Goal: Information Seeking & Learning: Learn about a topic

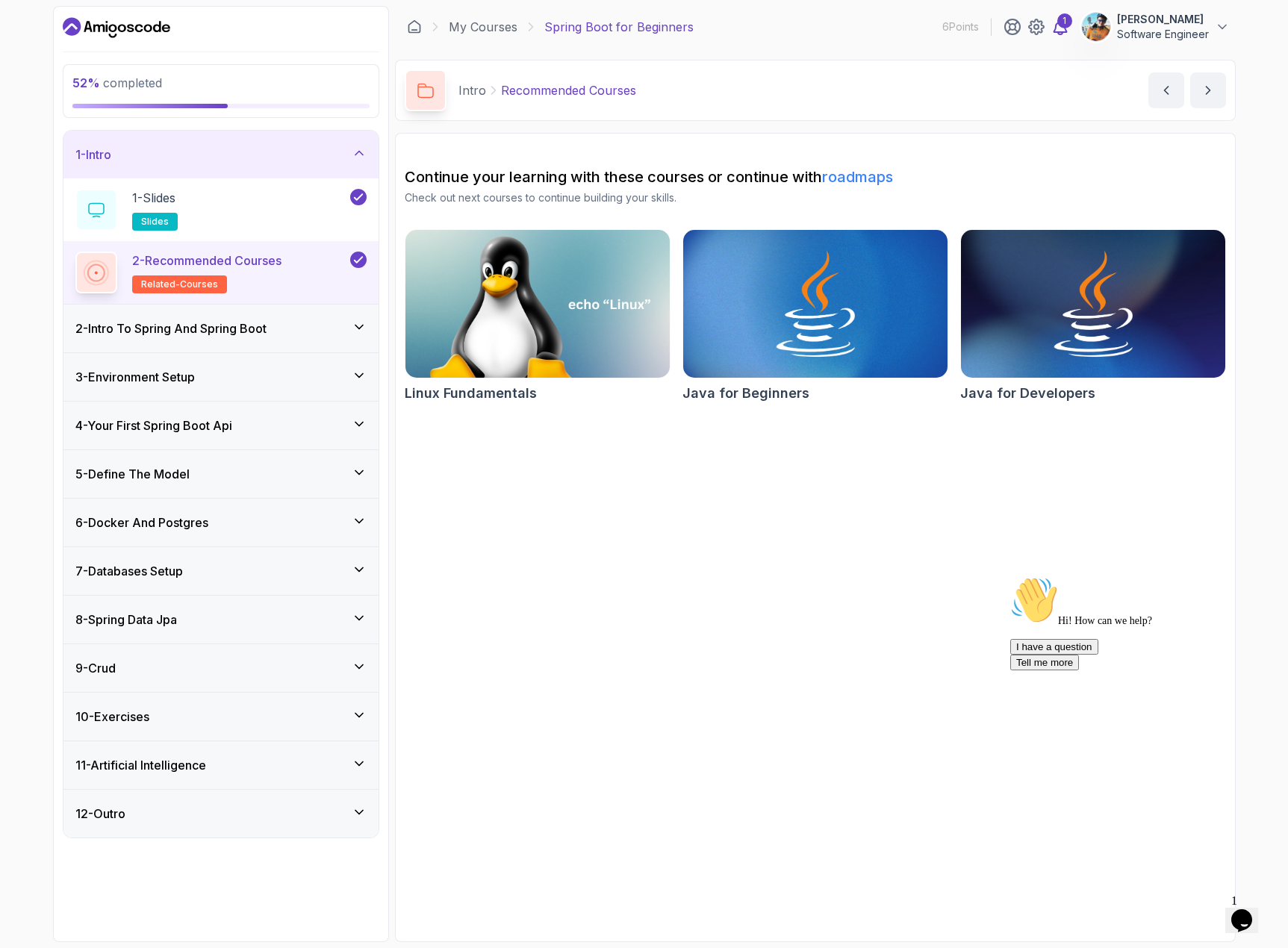
click at [1066, 29] on icon at bounding box center [1060, 27] width 13 height 15
click at [249, 339] on div "2 - Intro To Spring And Spring Boot" at bounding box center [221, 328] width 315 height 48
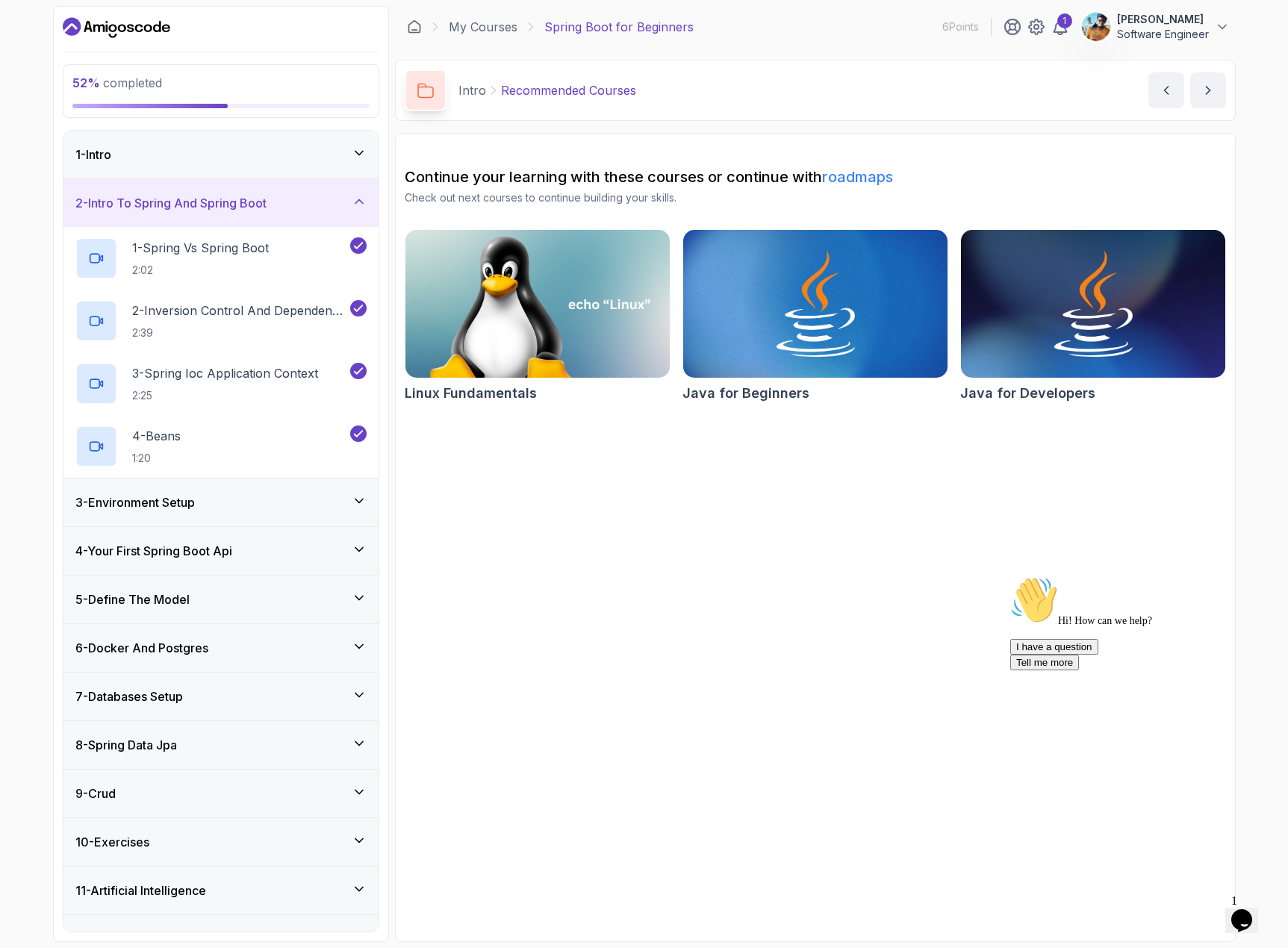
click at [258, 511] on div "3 - Environment Setup" at bounding box center [221, 502] width 292 height 18
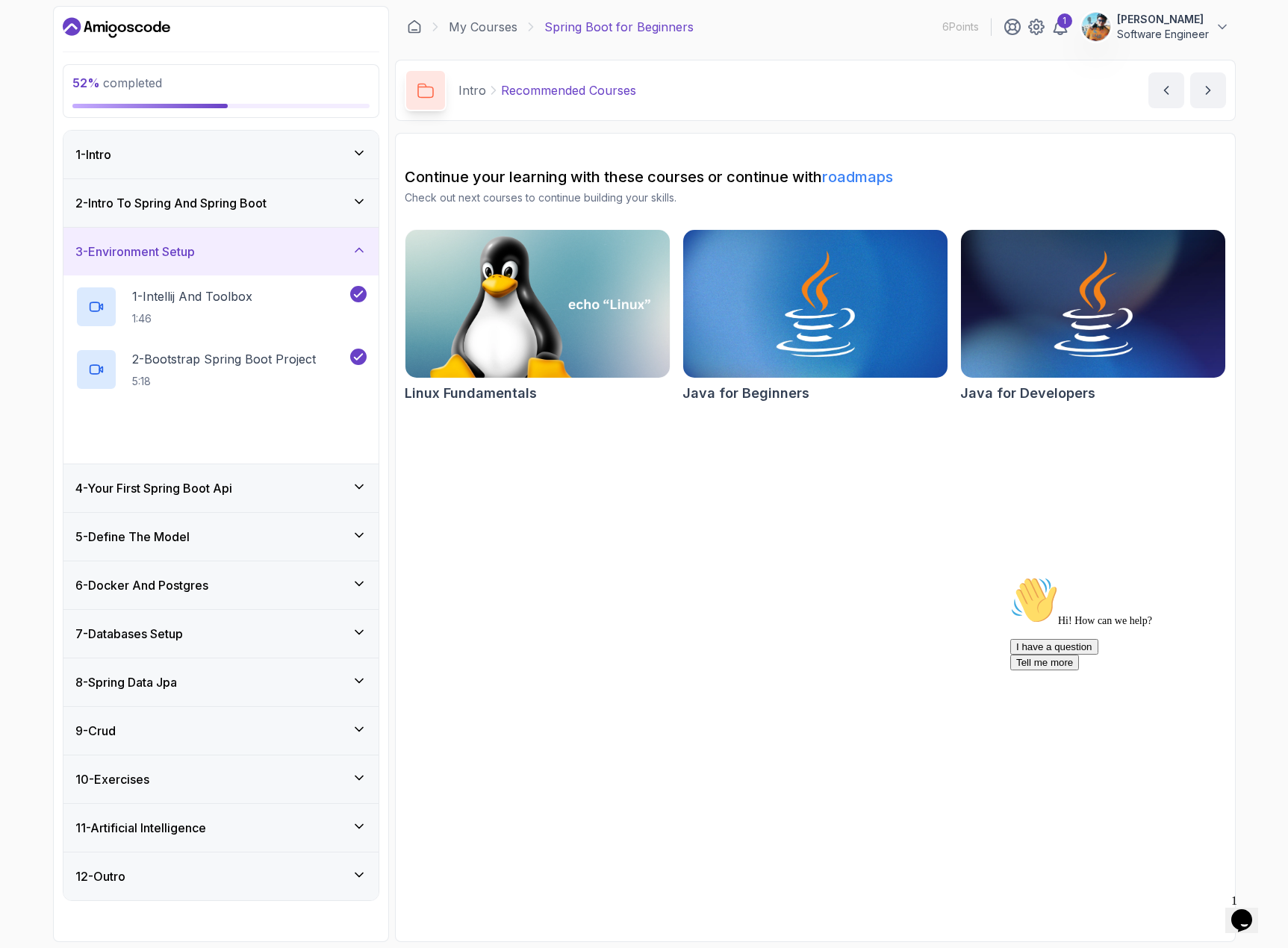
click at [270, 489] on div "4 - Your First Spring Boot Api" at bounding box center [221, 489] width 292 height 18
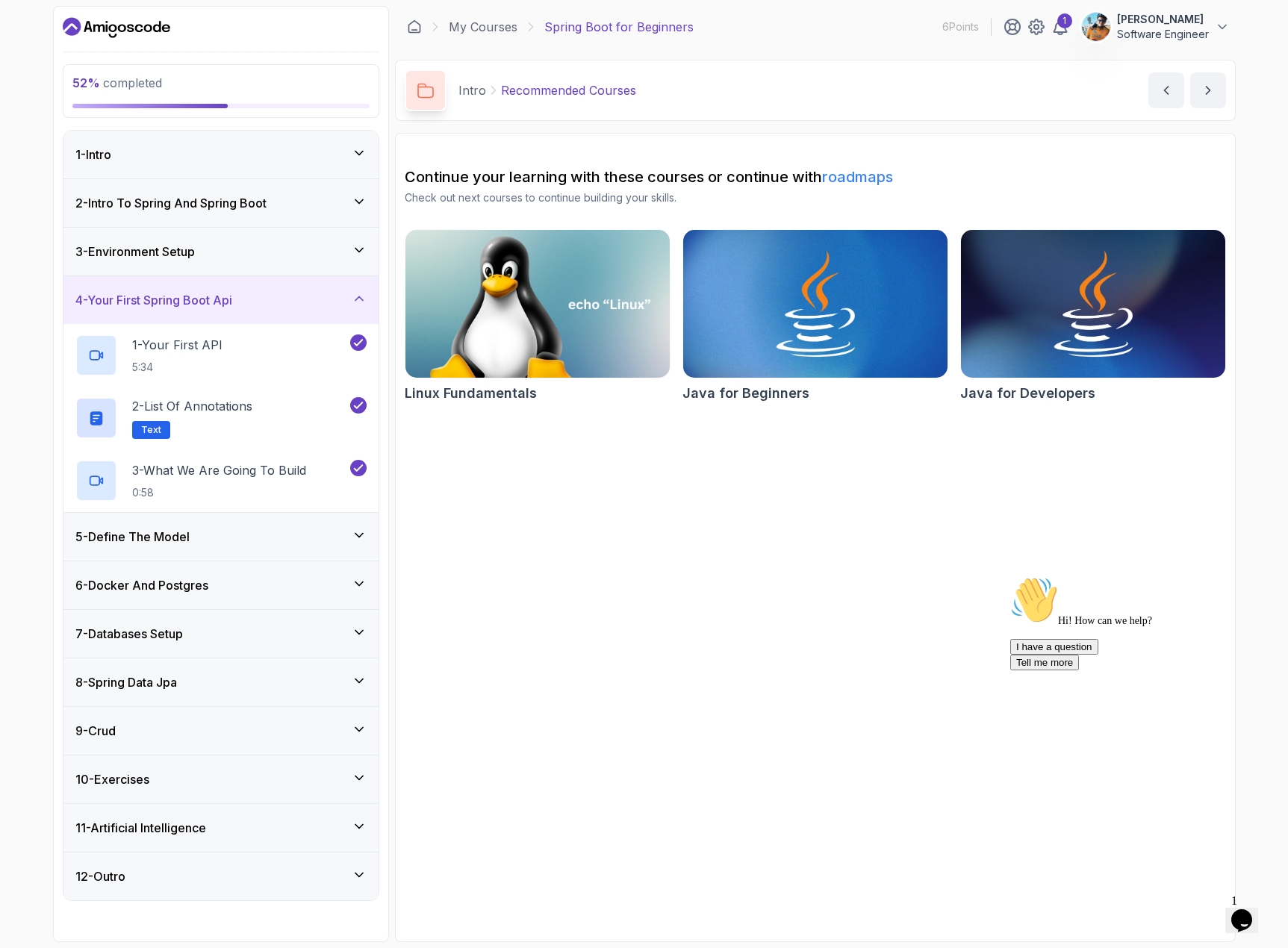
click at [248, 532] on div "5 - Define The Model" at bounding box center [221, 537] width 292 height 18
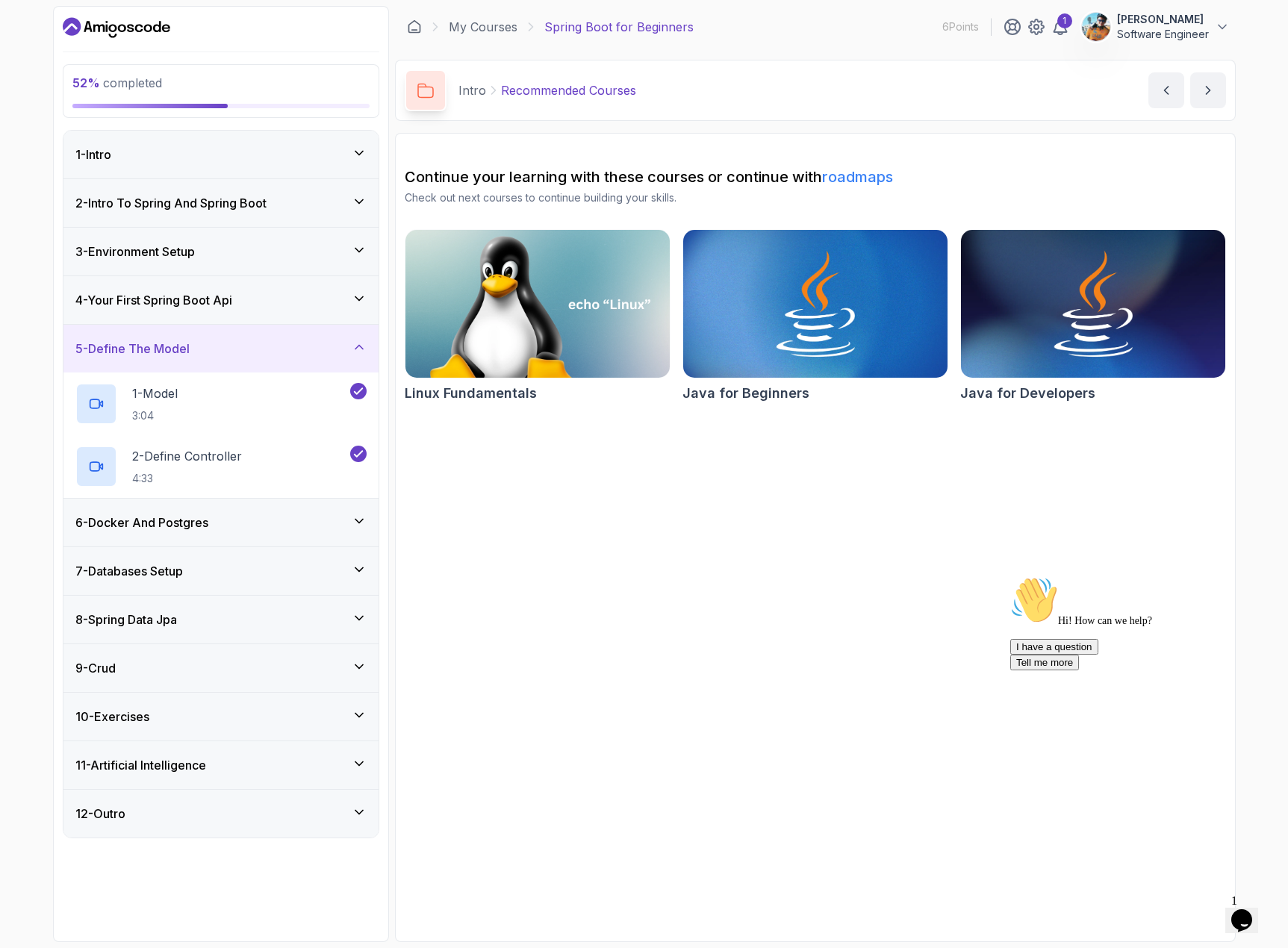
click at [256, 508] on div "6 - Docker And Postgres" at bounding box center [221, 523] width 315 height 48
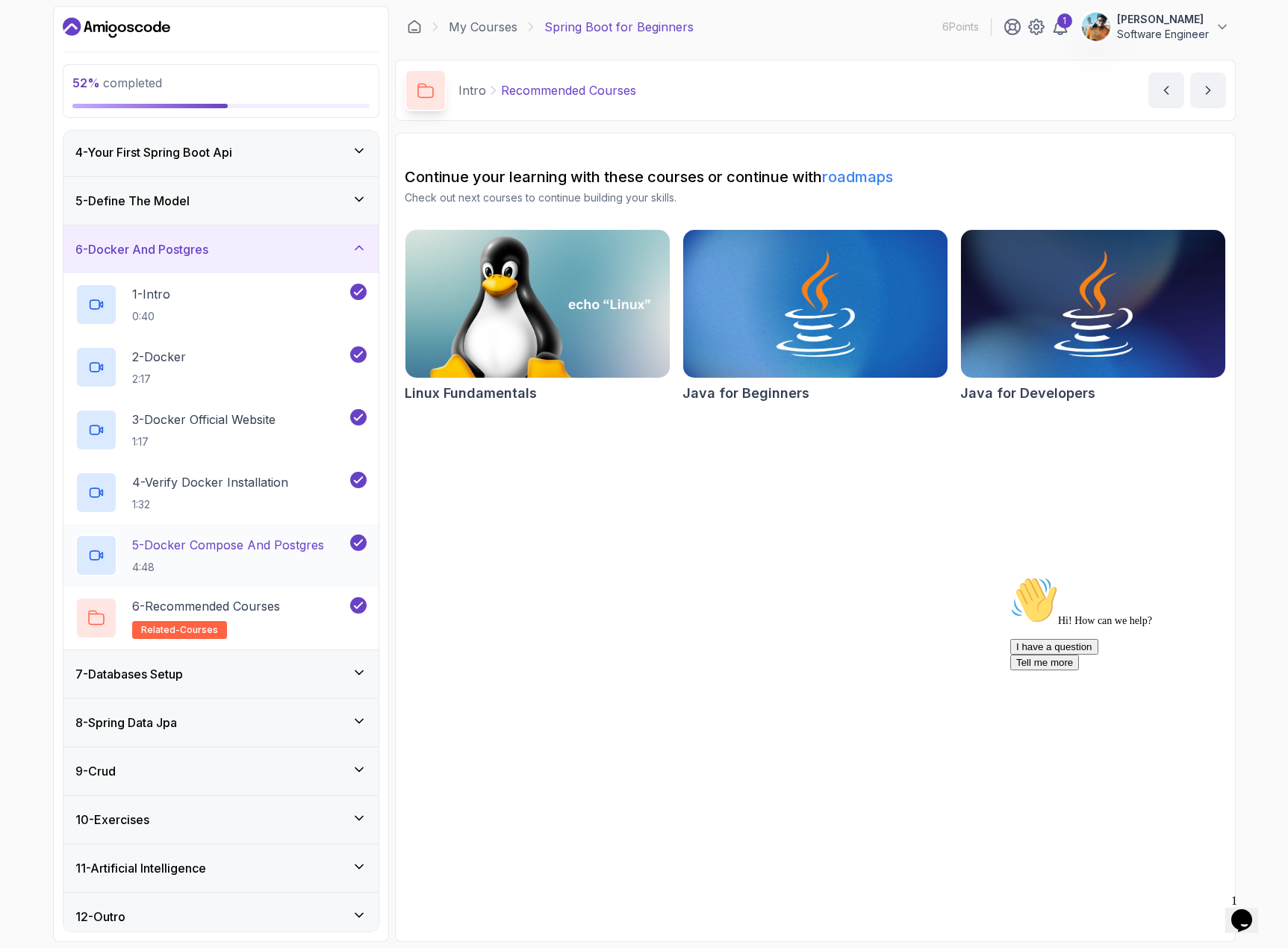
scroll to position [149, 0]
click at [283, 678] on div "7 - Databases Setup" at bounding box center [221, 673] width 292 height 18
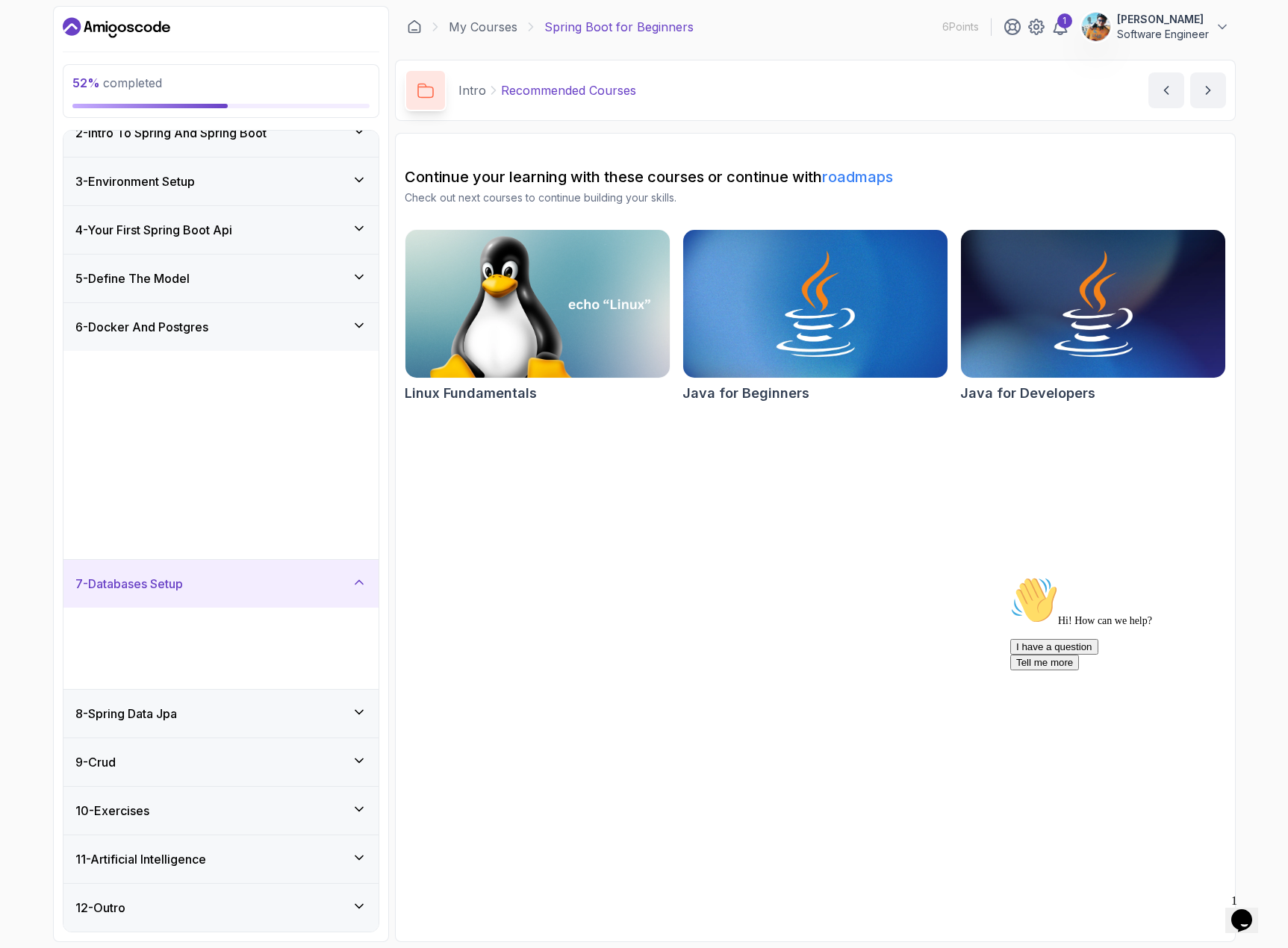
scroll to position [0, 0]
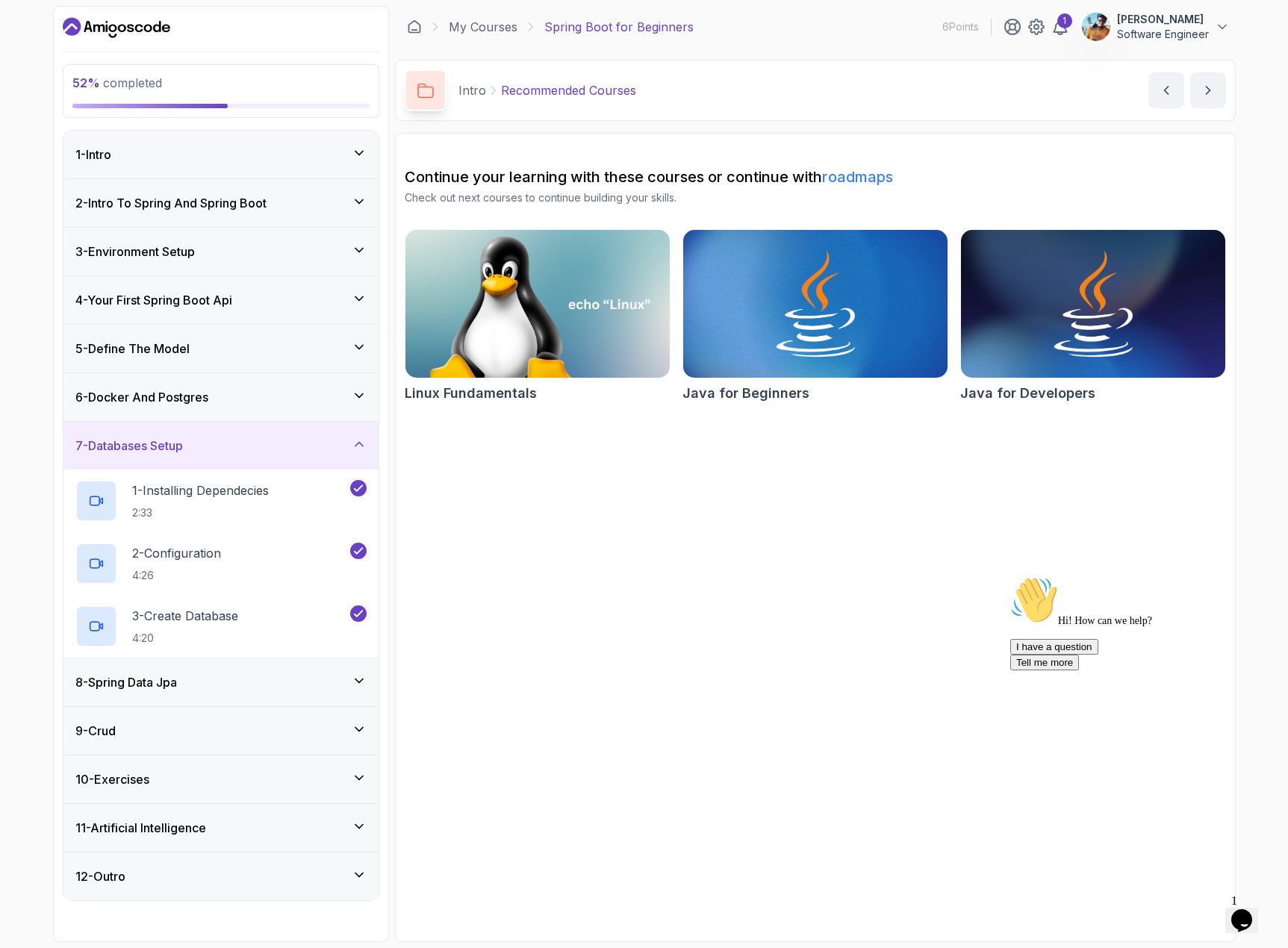
click at [299, 683] on div "8 - Spring Data Jpa" at bounding box center [221, 682] width 292 height 18
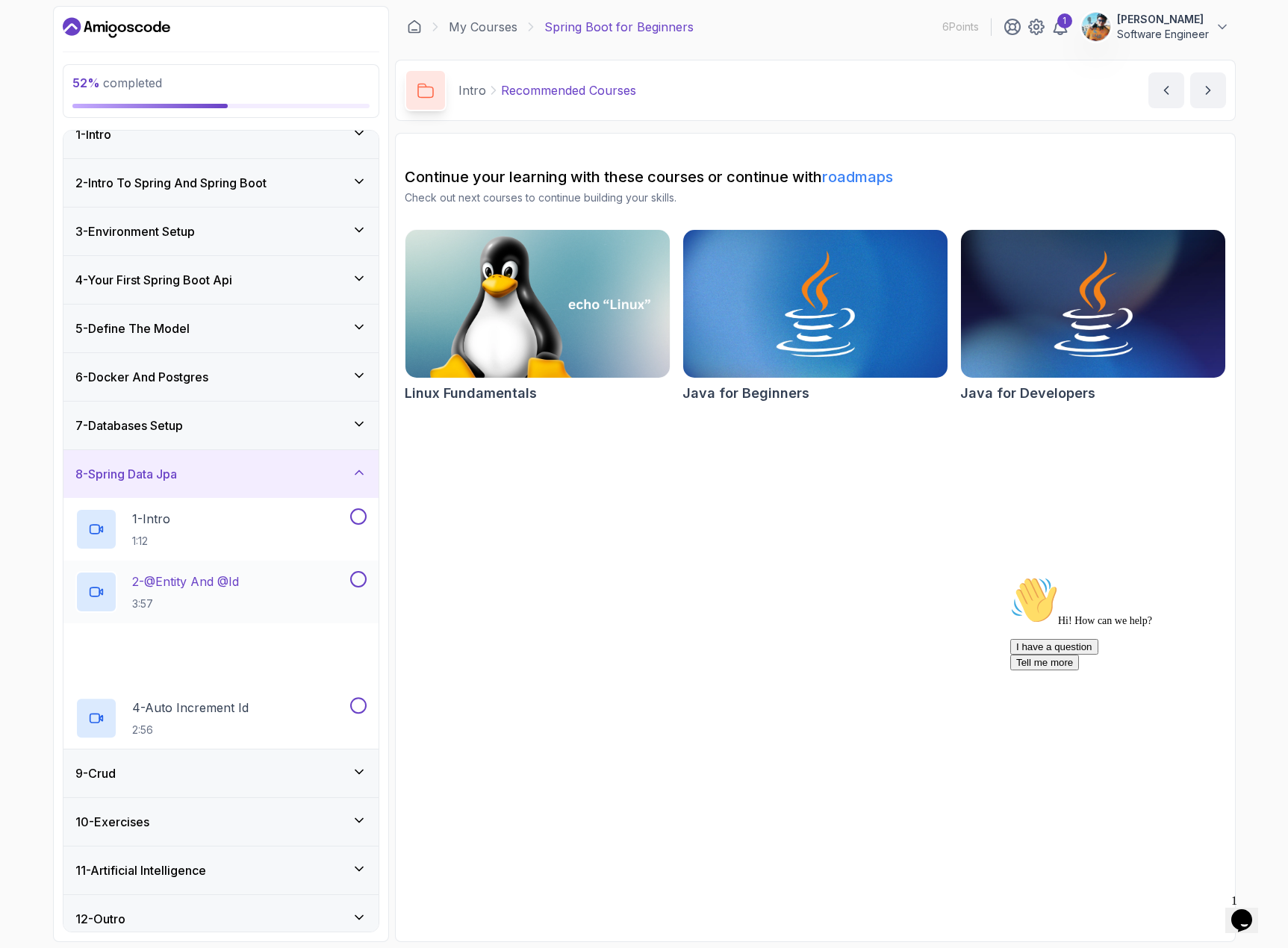
scroll to position [31, 0]
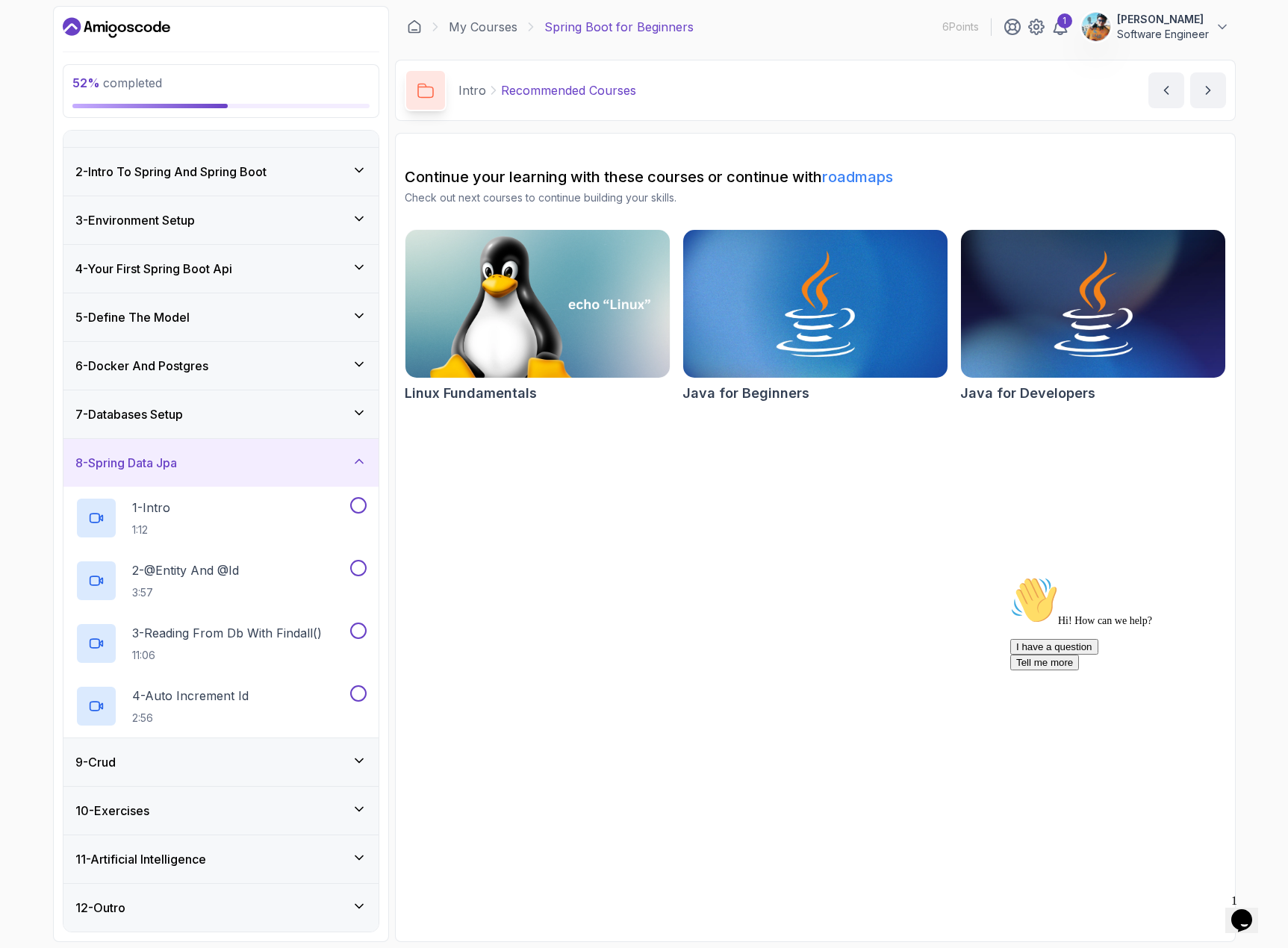
click at [254, 762] on div "9 - Crud" at bounding box center [221, 763] width 292 height 18
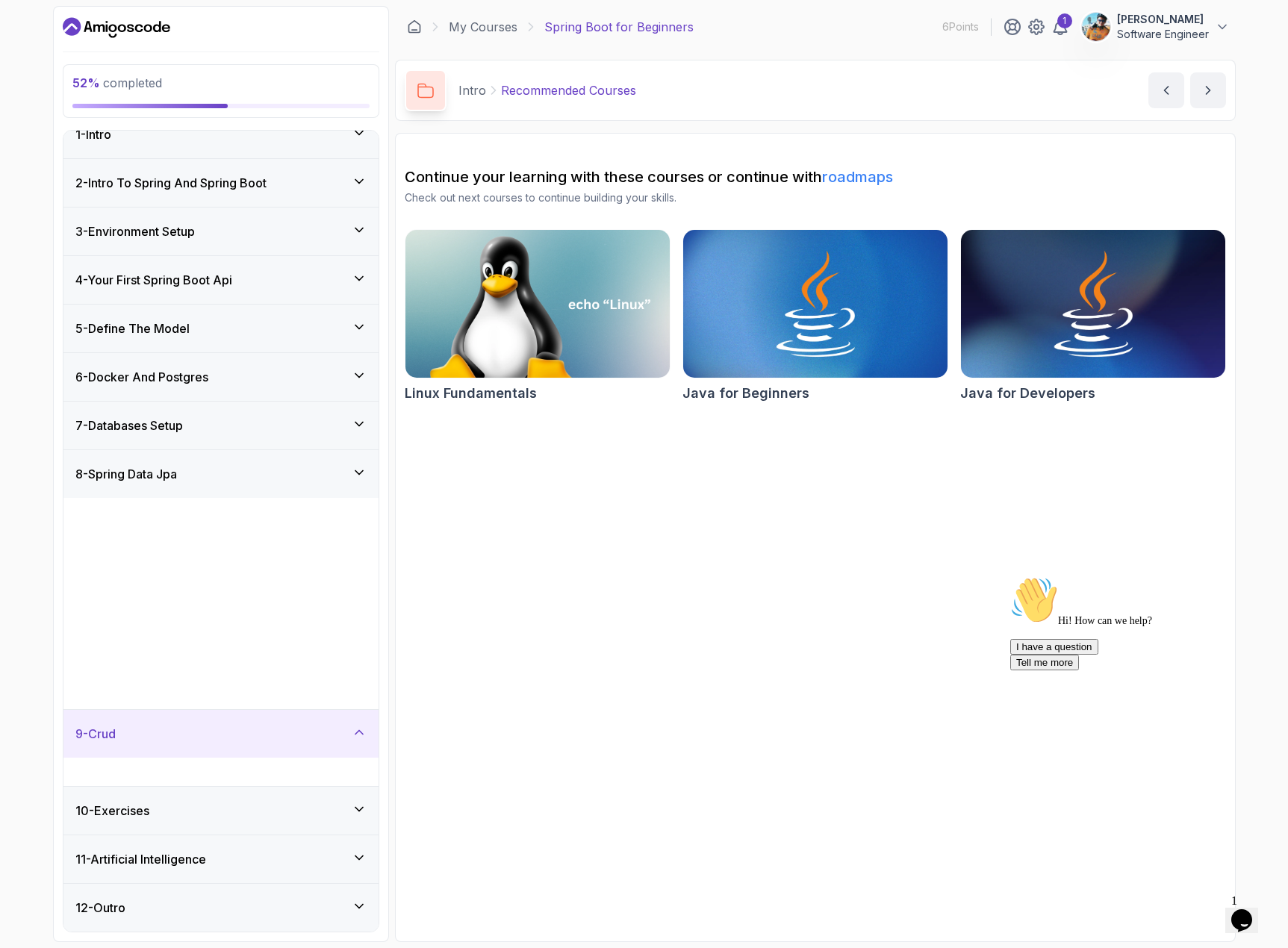
scroll to position [0, 0]
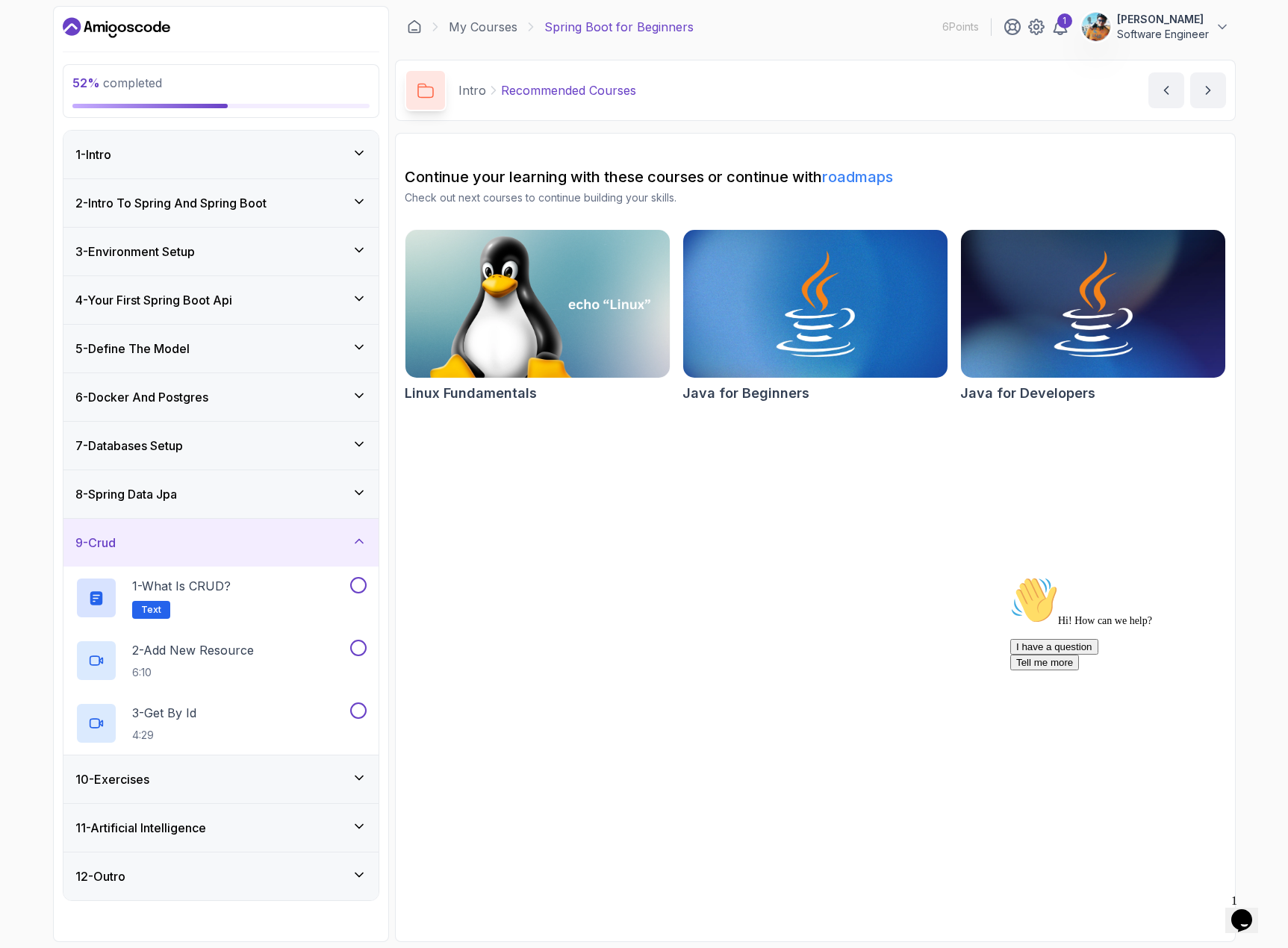
click at [310, 513] on div "8 - Spring Data Jpa" at bounding box center [221, 494] width 315 height 48
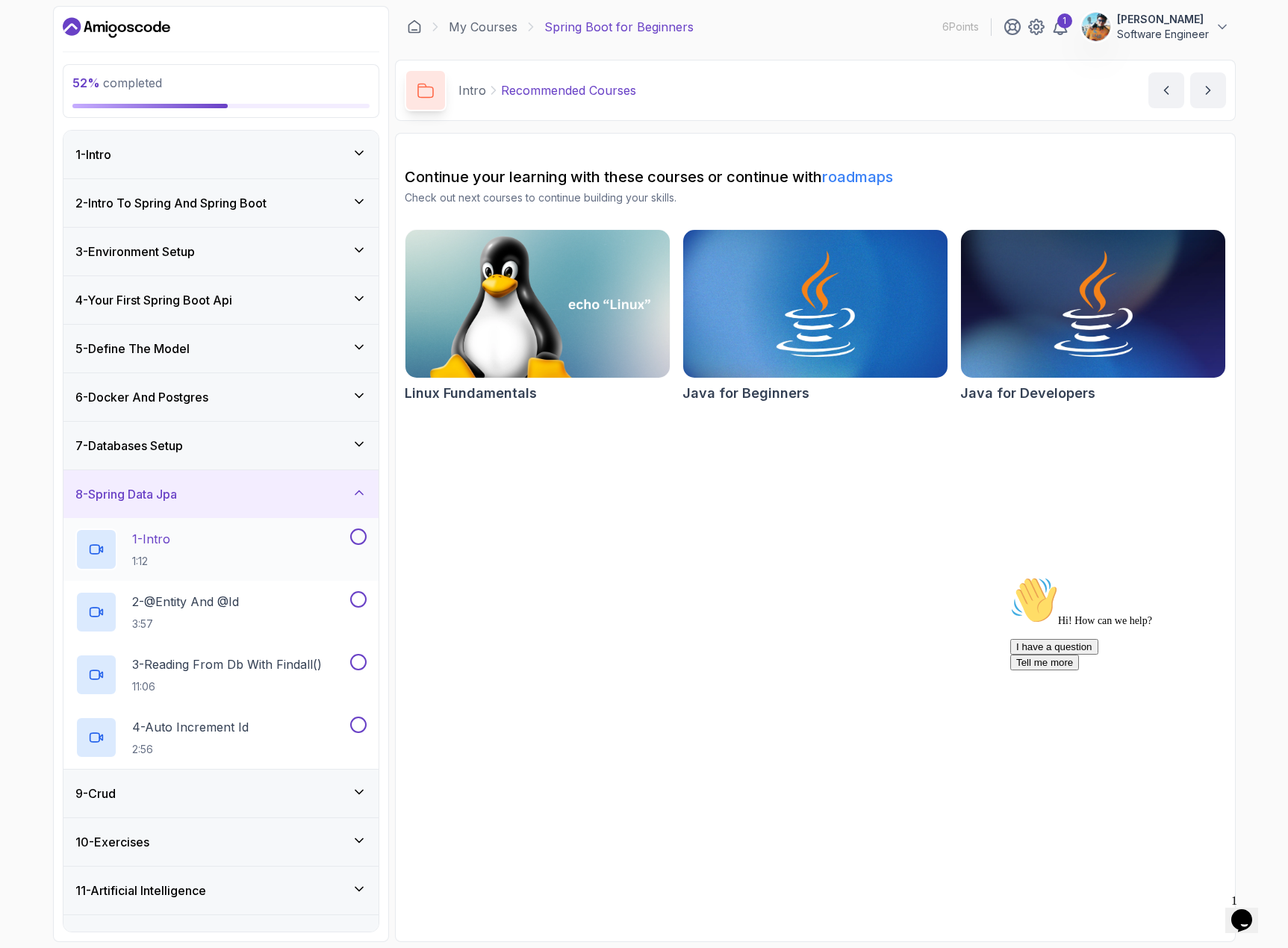
click at [350, 537] on button at bounding box center [358, 536] width 17 height 17
click at [248, 545] on div "1 - Intro 1:12" at bounding box center [211, 549] width 271 height 42
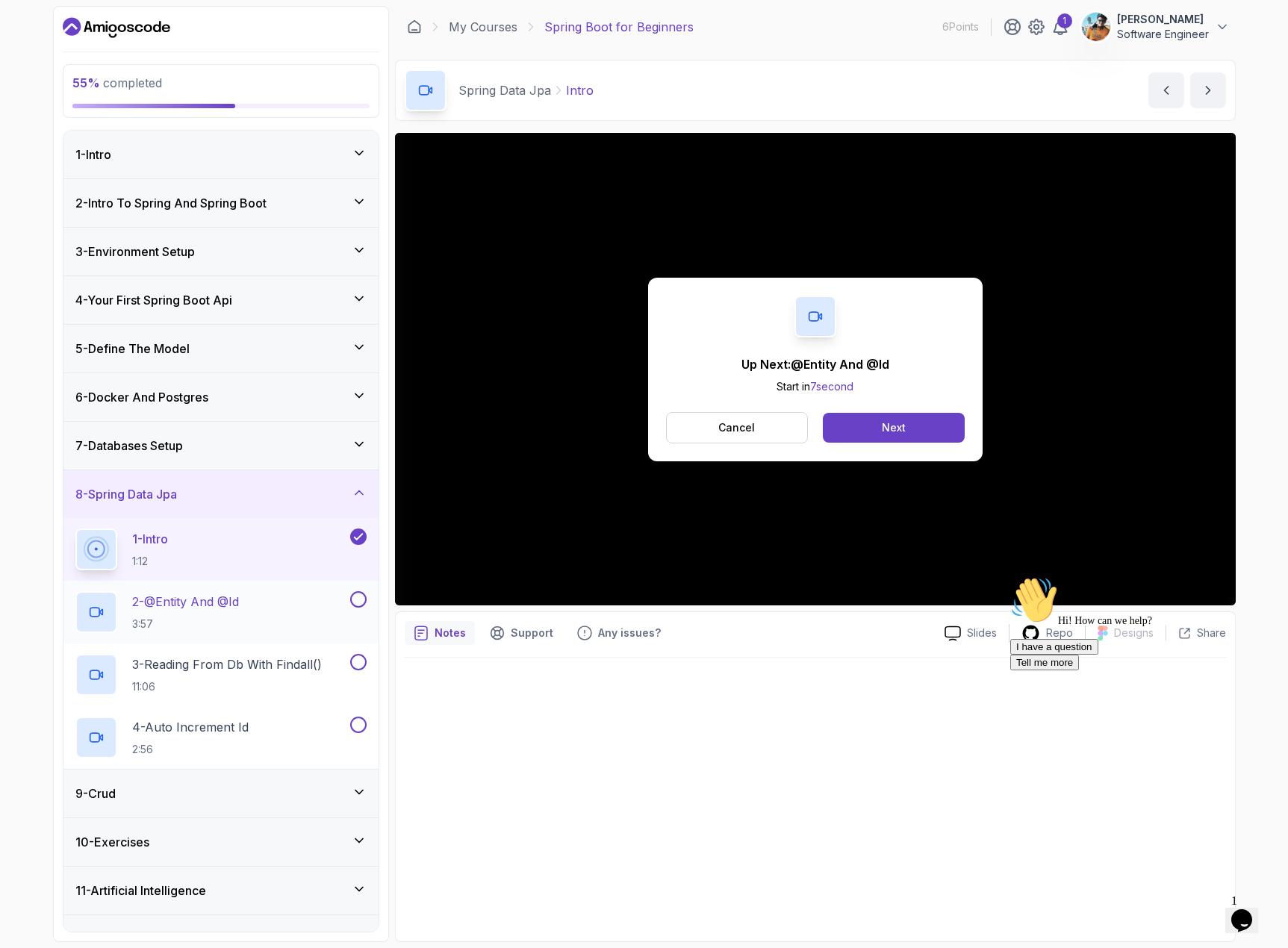
click at [224, 605] on p "2 - @Entity And @Id" at bounding box center [185, 601] width 106 height 18
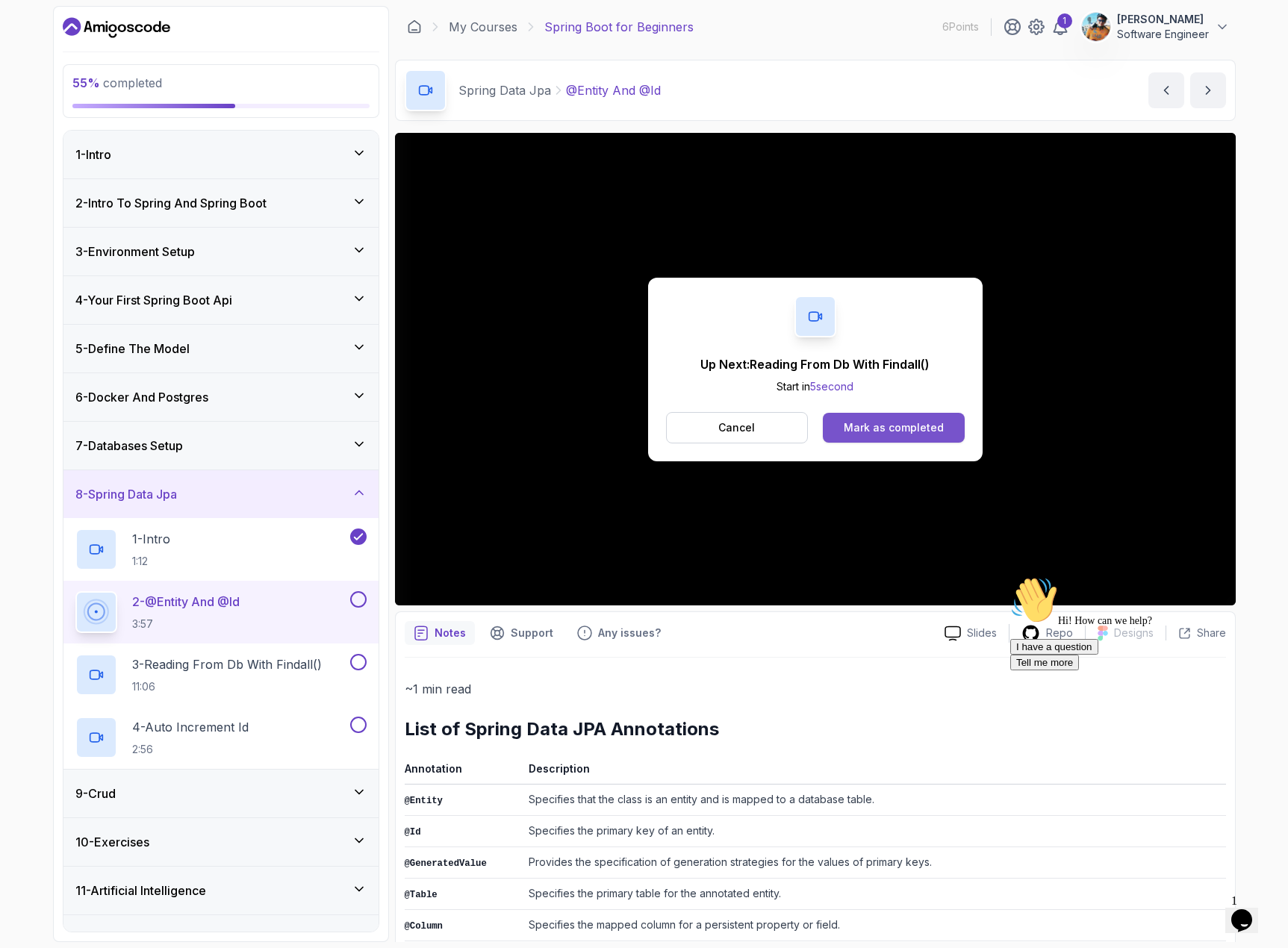
click at [866, 430] on div "Mark as completed" at bounding box center [893, 427] width 100 height 15
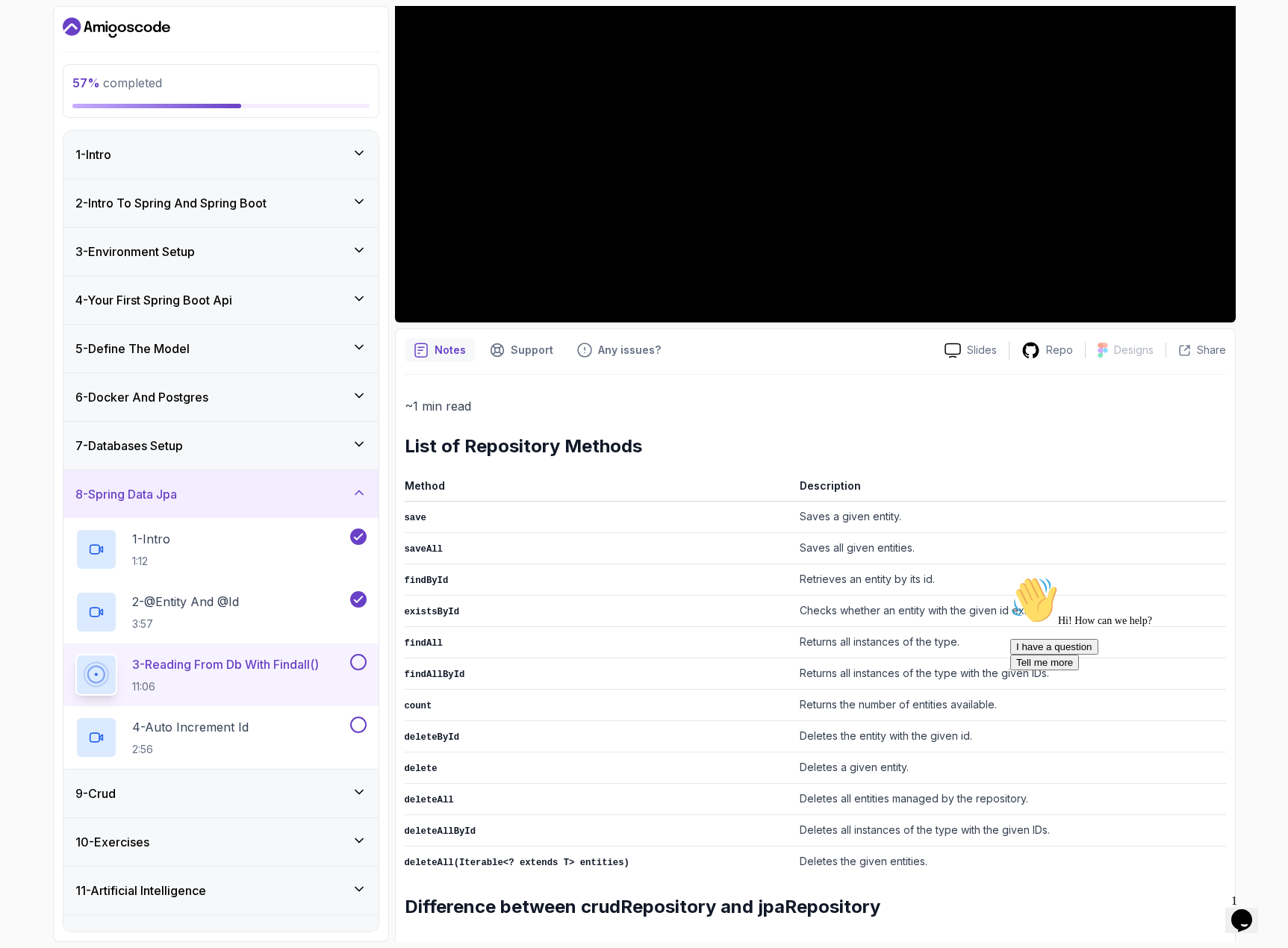
scroll to position [299, 0]
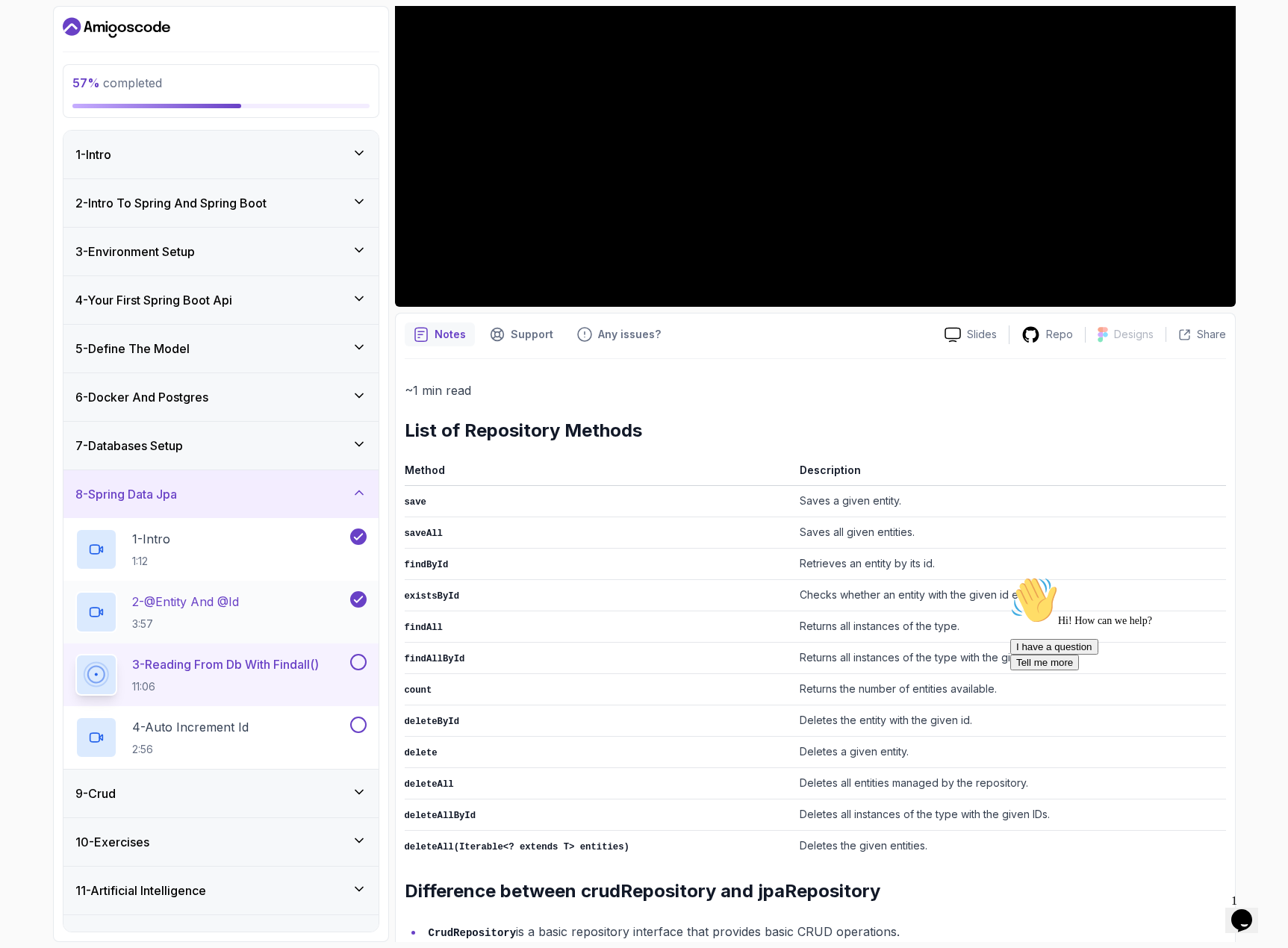
click at [239, 597] on p "2 - @Entity And @Id" at bounding box center [185, 601] width 106 height 18
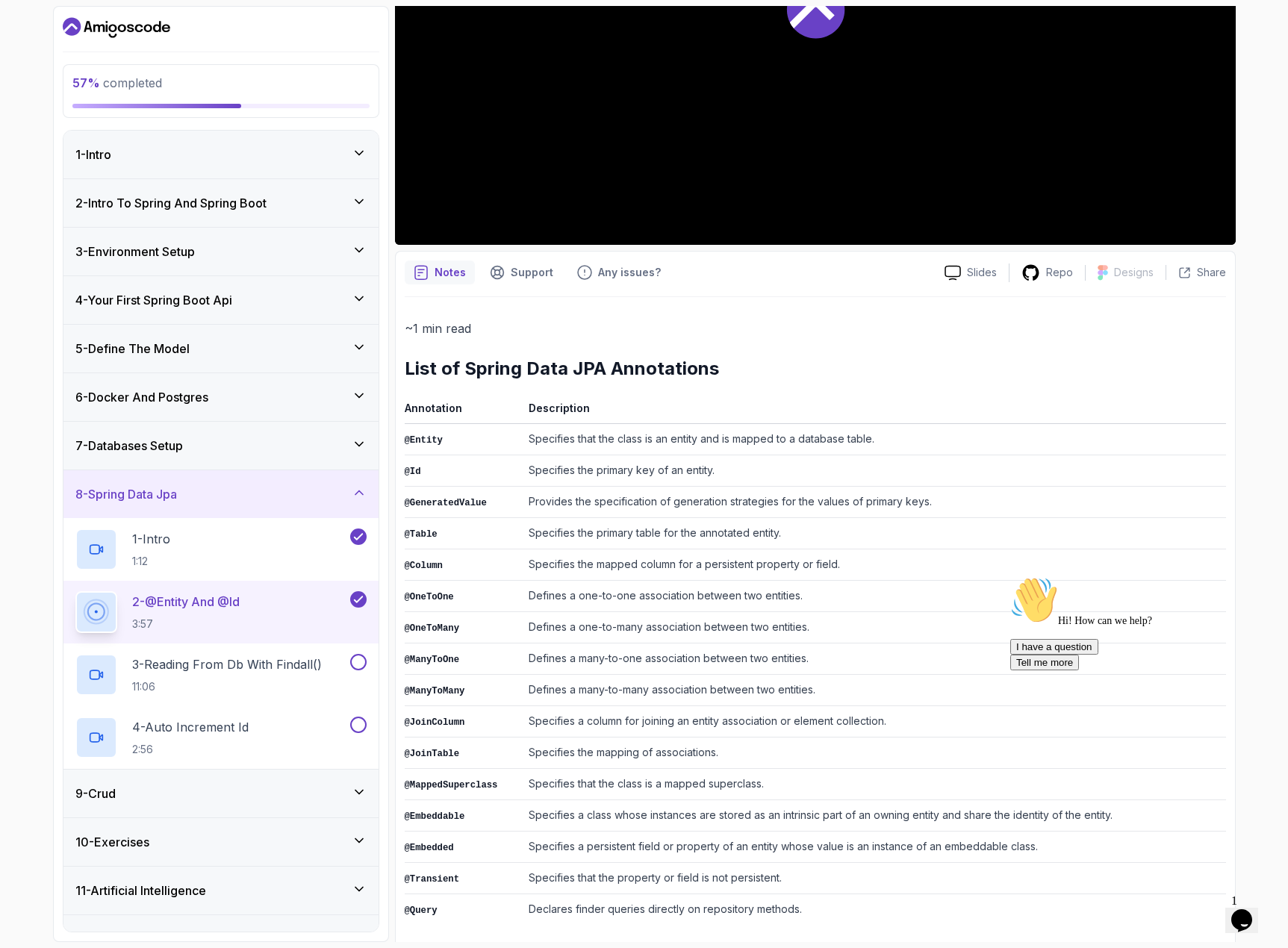
scroll to position [362, 0]
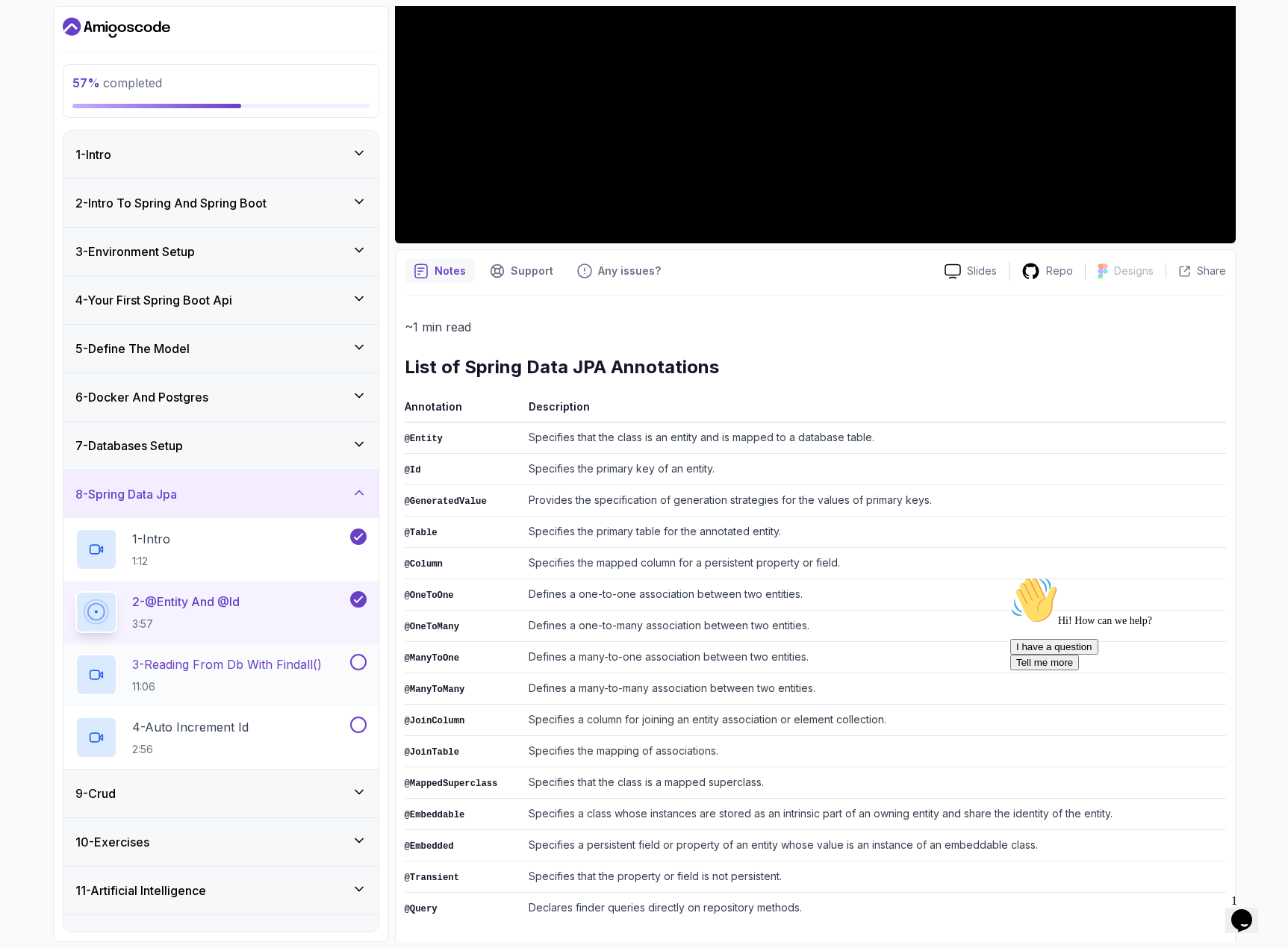
click at [171, 688] on p "11:06" at bounding box center [226, 687] width 190 height 15
